Goal: Information Seeking & Learning: Learn about a topic

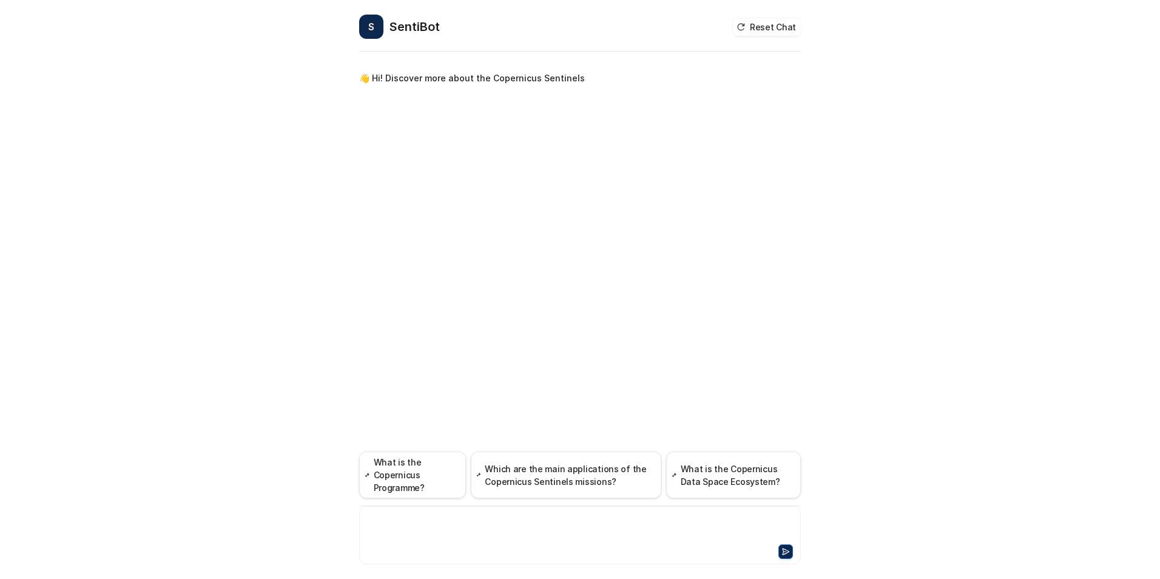
click at [514, 532] on div at bounding box center [580, 528] width 436 height 28
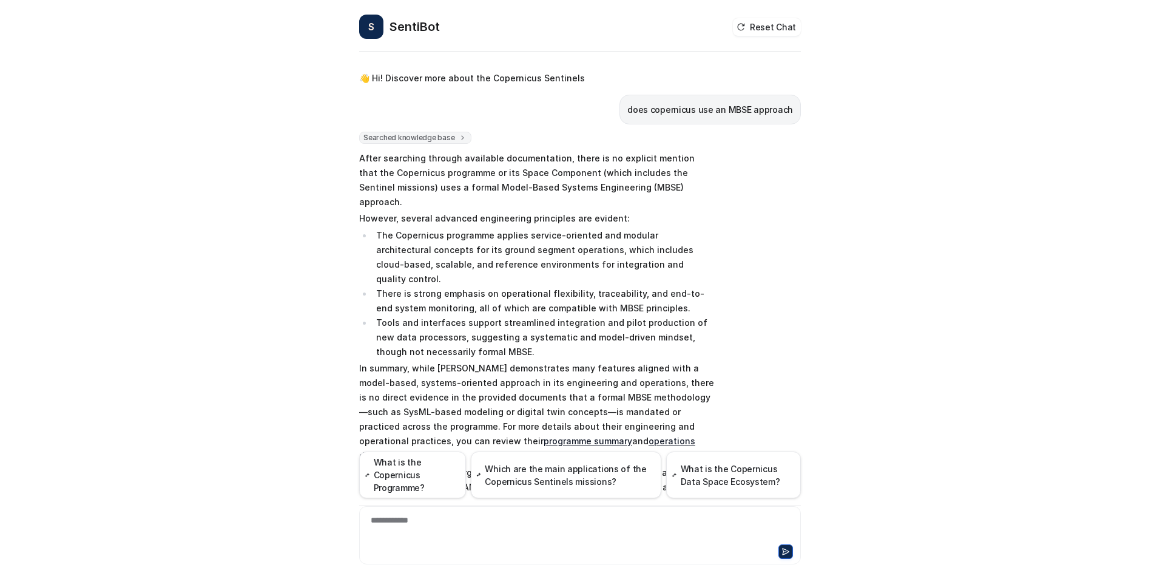
click at [396, 27] on h2 "SentiBot" at bounding box center [415, 26] width 50 height 17
click at [371, 27] on span "S" at bounding box center [371, 27] width 24 height 24
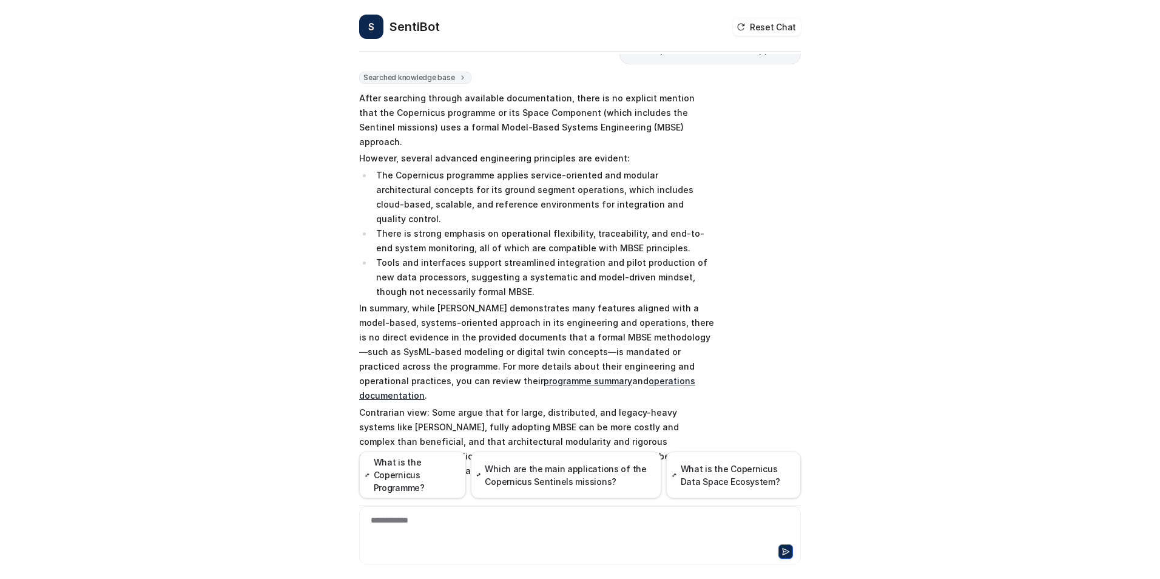
scroll to position [86, 0]
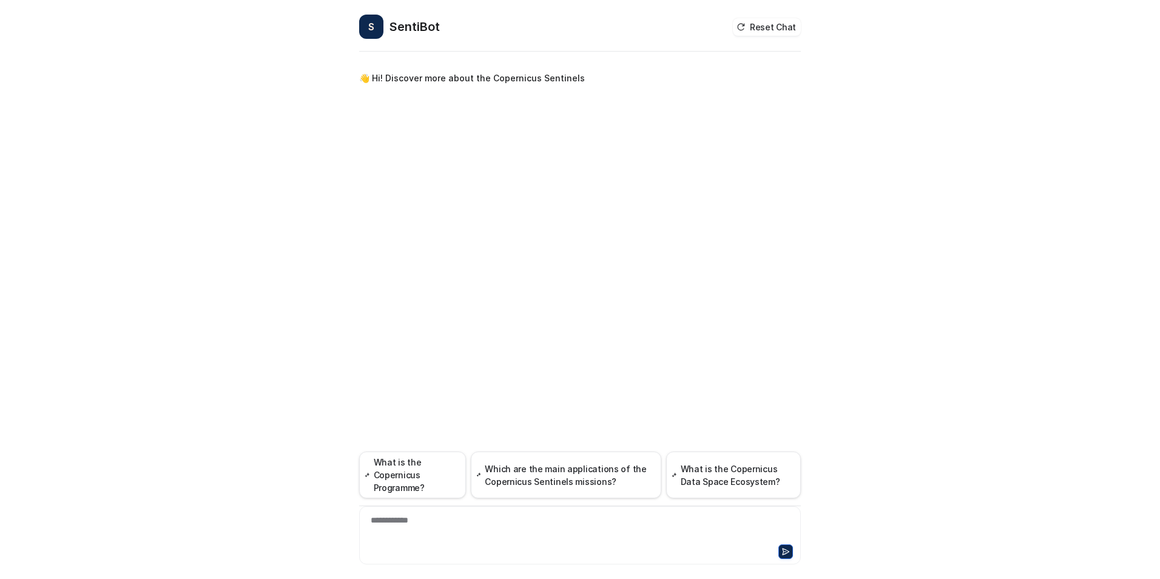
click at [556, 339] on div "**********" at bounding box center [580, 316] width 442 height 525
click at [375, 29] on span "S" at bounding box center [371, 27] width 24 height 24
click at [412, 26] on h2 "SentiBot" at bounding box center [415, 26] width 50 height 17
click at [766, 28] on button "Reset Chat" at bounding box center [767, 27] width 68 height 18
drag, startPoint x: 529, startPoint y: 76, endPoint x: 489, endPoint y: 75, distance: 39.5
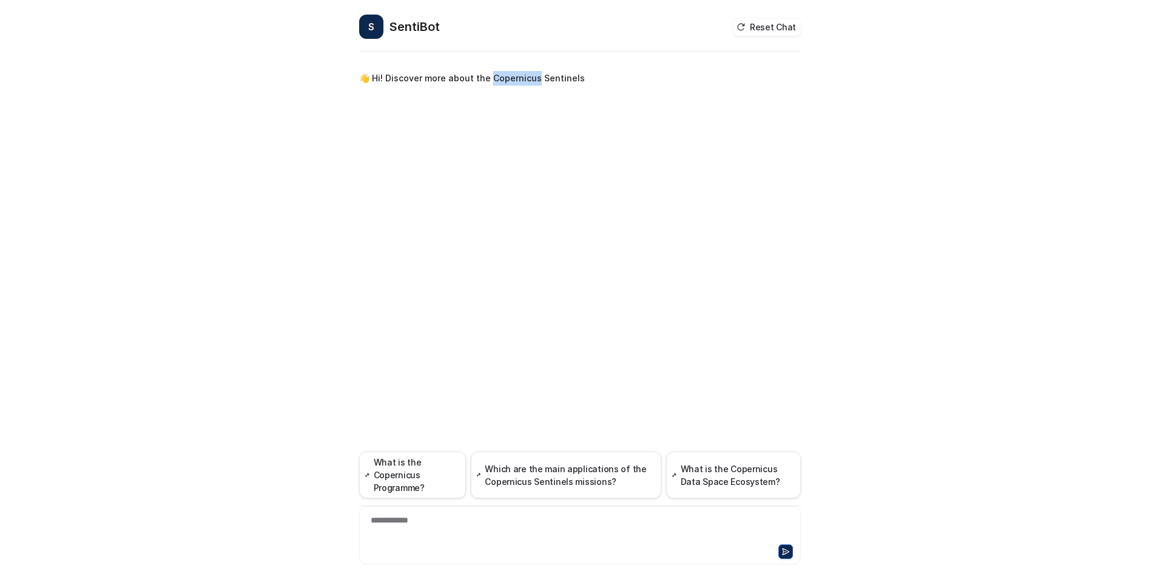
click at [489, 75] on p "👋 Hi! Discover more about the Copernicus Sentinels" at bounding box center [472, 78] width 226 height 15
copy p "opernicus"
